Goal: Information Seeking & Learning: Learn about a topic

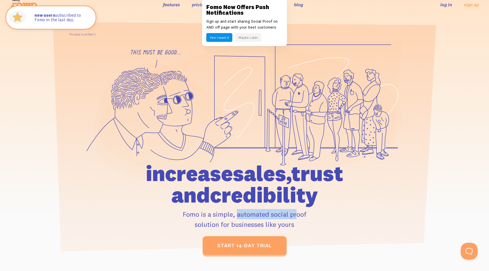
drag, startPoint x: 212, startPoint y: 215, endPoint x: 275, endPoint y: 216, distance: 62.9
click at [275, 216] on p "Fomo is a simple, automated social proof solution for businesses like yours" at bounding box center [245, 219] width 262 height 20
click at [257, 40] on button "Maybe Later" at bounding box center [248, 37] width 26 height 9
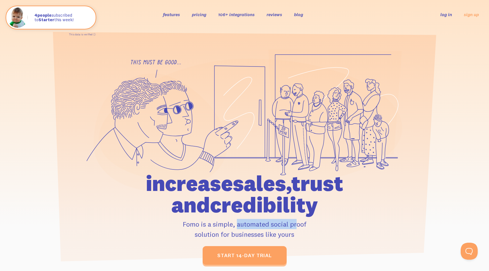
click at [238, 16] on link "106+ integrations" at bounding box center [236, 15] width 37 height 6
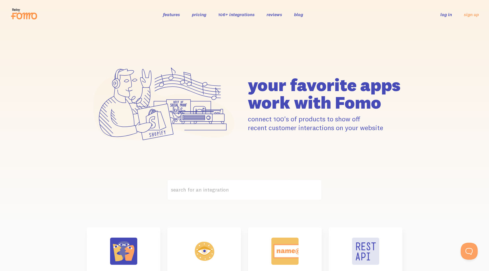
click at [195, 14] on link "pricing" at bounding box center [199, 15] width 14 height 6
